Goal: Transaction & Acquisition: Obtain resource

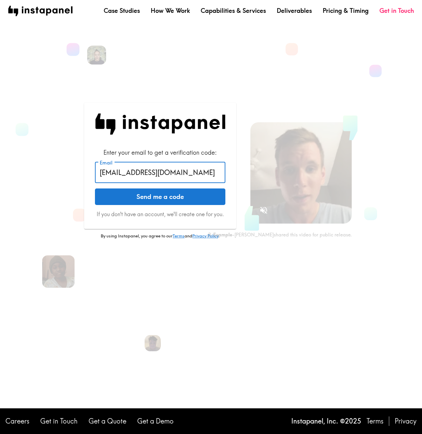
type input "[EMAIL_ADDRESS][DOMAIN_NAME]"
click at [174, 193] on button "Send me a code" at bounding box center [160, 197] width 131 height 17
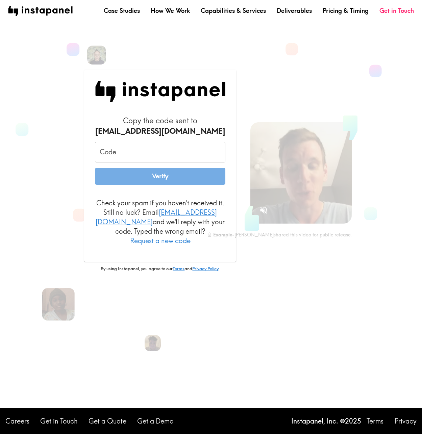
click at [158, 161] on input "Code" at bounding box center [160, 152] width 131 height 21
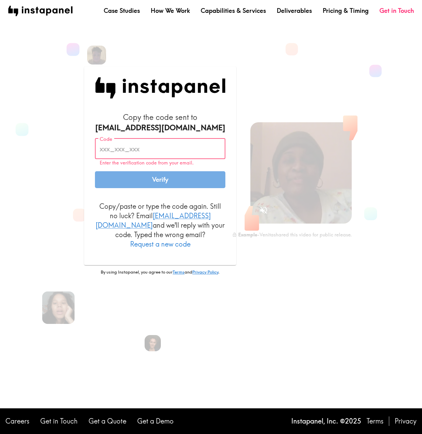
click at [129, 147] on input "Code" at bounding box center [160, 149] width 131 height 21
paste input "rF6_iGU_ka8"
type input "rF6_iGU_ka8"
click at [177, 185] on button "Verify" at bounding box center [160, 179] width 131 height 17
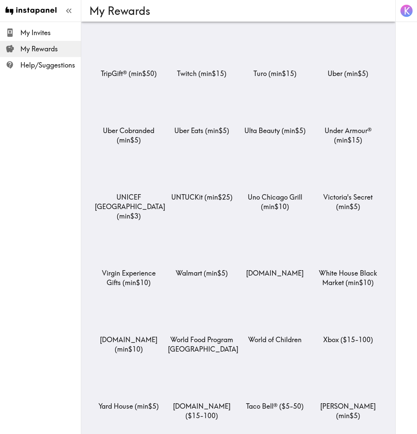
scroll to position [5506, 0]
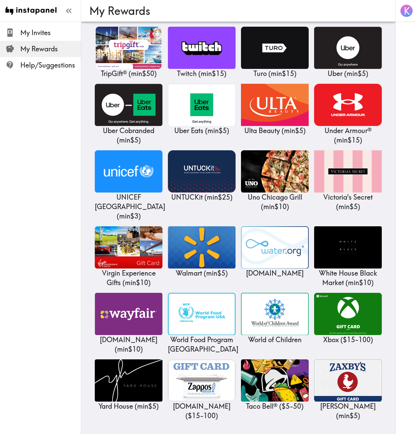
click at [399, 127] on div "K" at bounding box center [406, 217] width 22 height 434
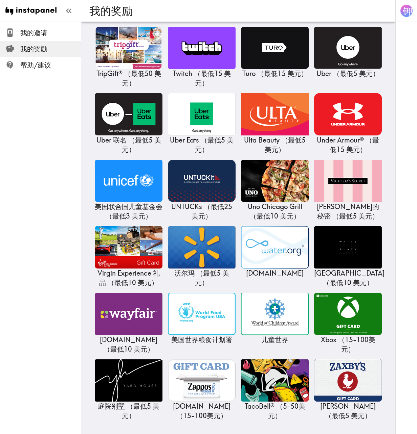
scroll to position [5504, 0]
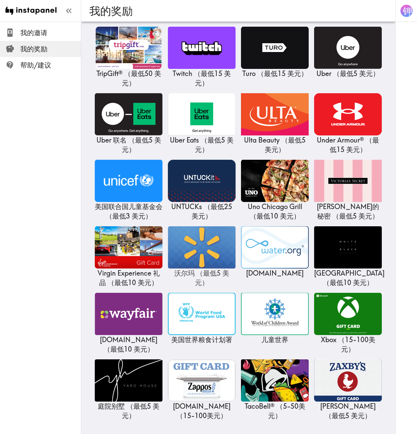
click at [169, 227] on img at bounding box center [202, 248] width 68 height 42
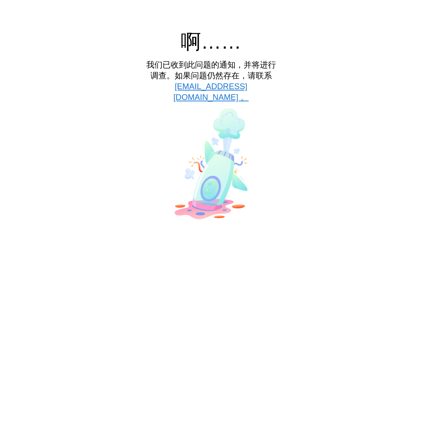
click at [275, 39] on h2 "啊……" at bounding box center [211, 42] width 136 height 24
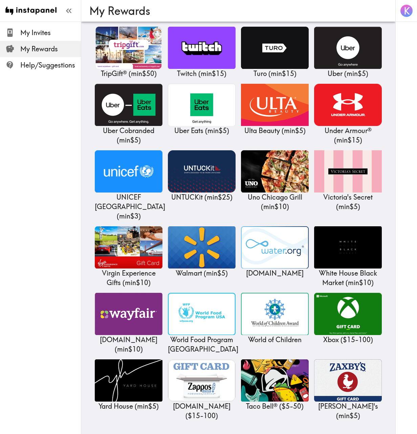
scroll to position [5506, 0]
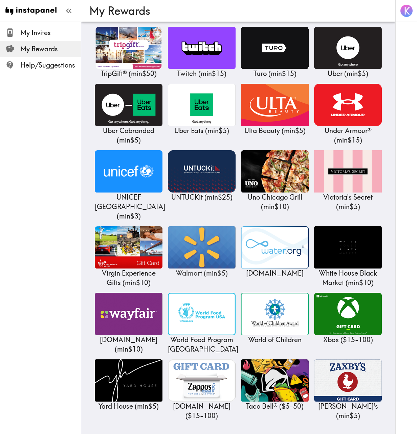
click at [168, 227] on img at bounding box center [202, 248] width 68 height 42
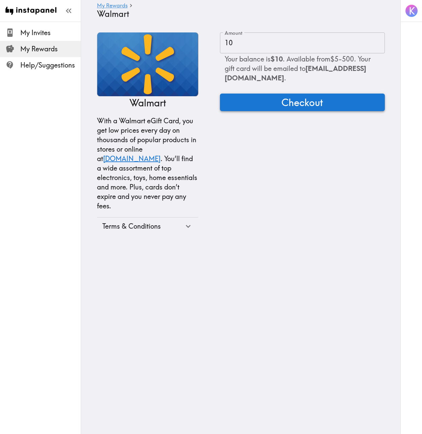
click at [321, 109] on span "Checkout" at bounding box center [303, 103] width 42 height 14
